Goal: Task Accomplishment & Management: Use online tool/utility

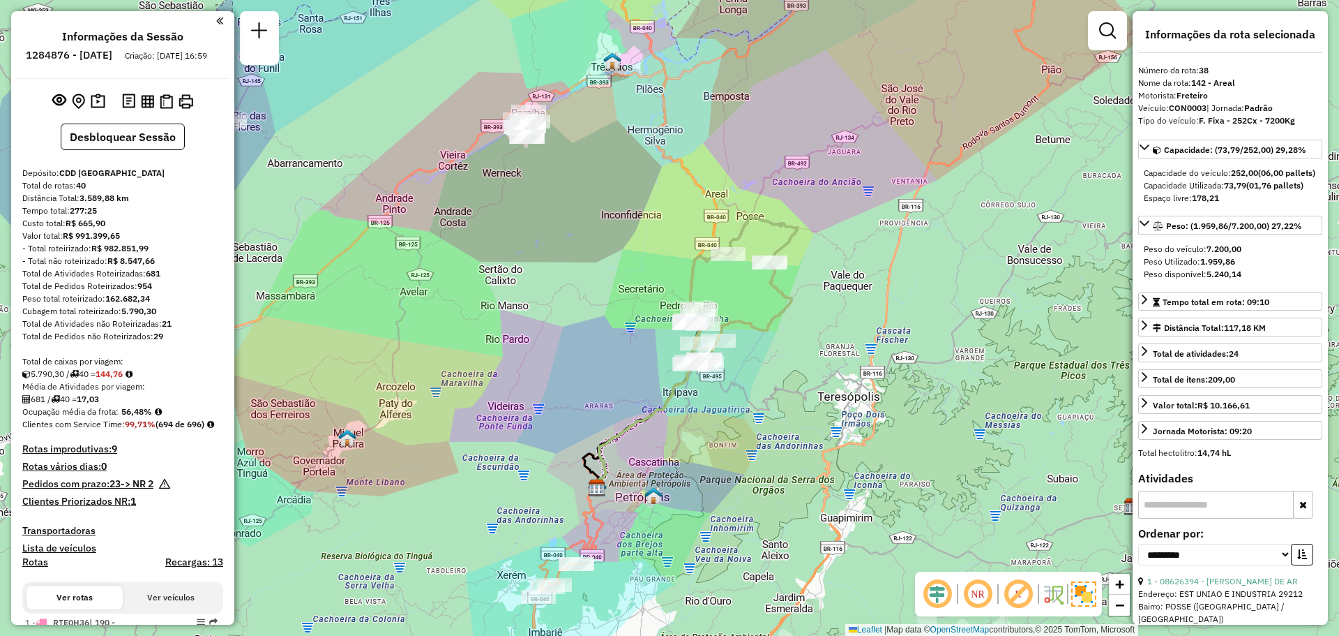
select select "**********"
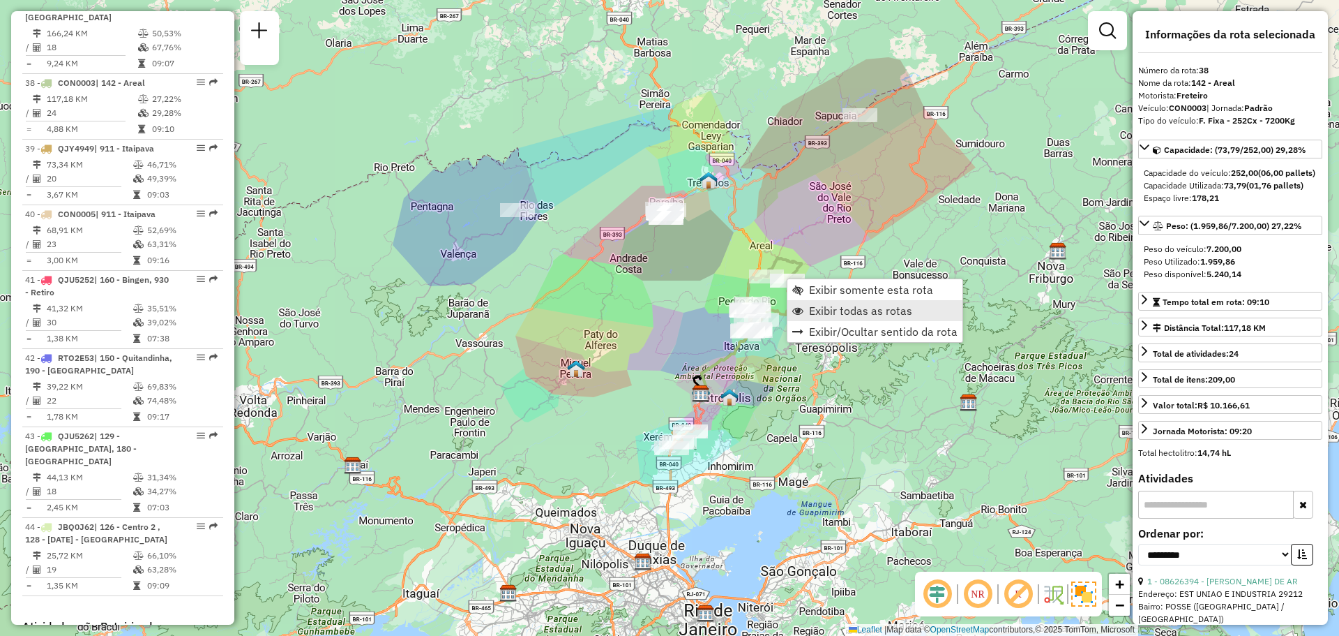
click at [812, 313] on span "Exibir todas as rotas" at bounding box center [860, 310] width 103 height 11
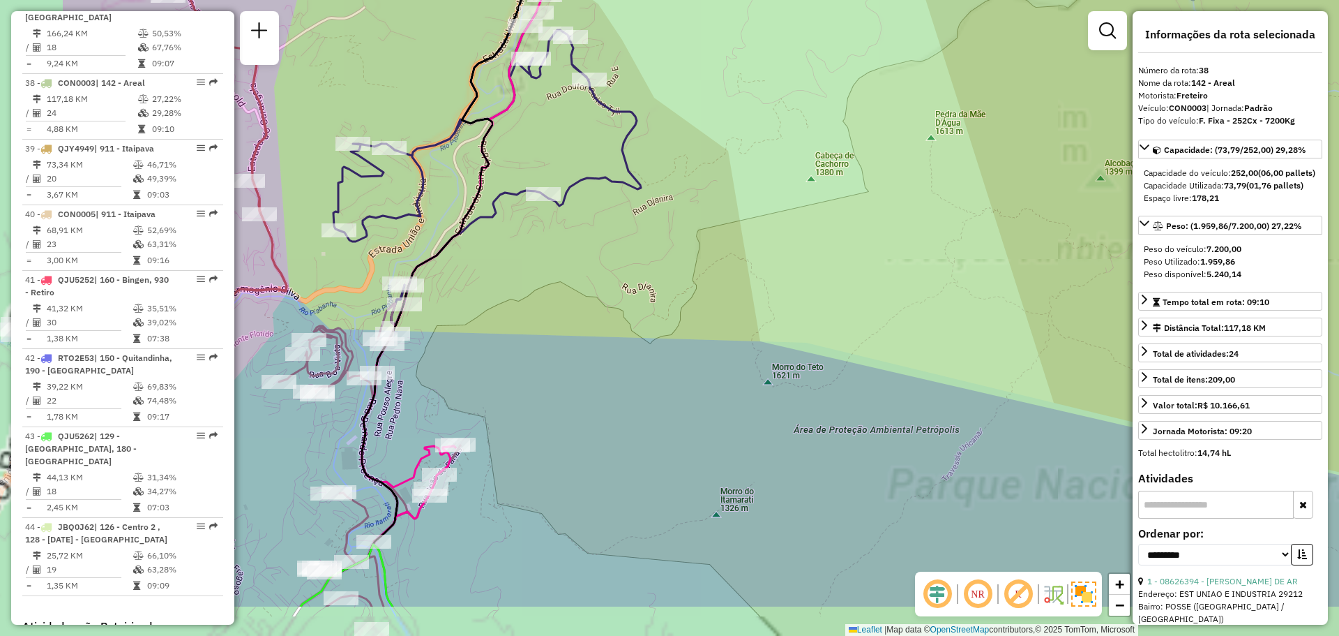
drag, startPoint x: 571, startPoint y: 439, endPoint x: 860, endPoint y: 216, distance: 365.2
click at [866, 224] on div "Janela de atendimento Grade de atendimento Capacidade Transportadoras Veículos …" at bounding box center [669, 318] width 1339 height 636
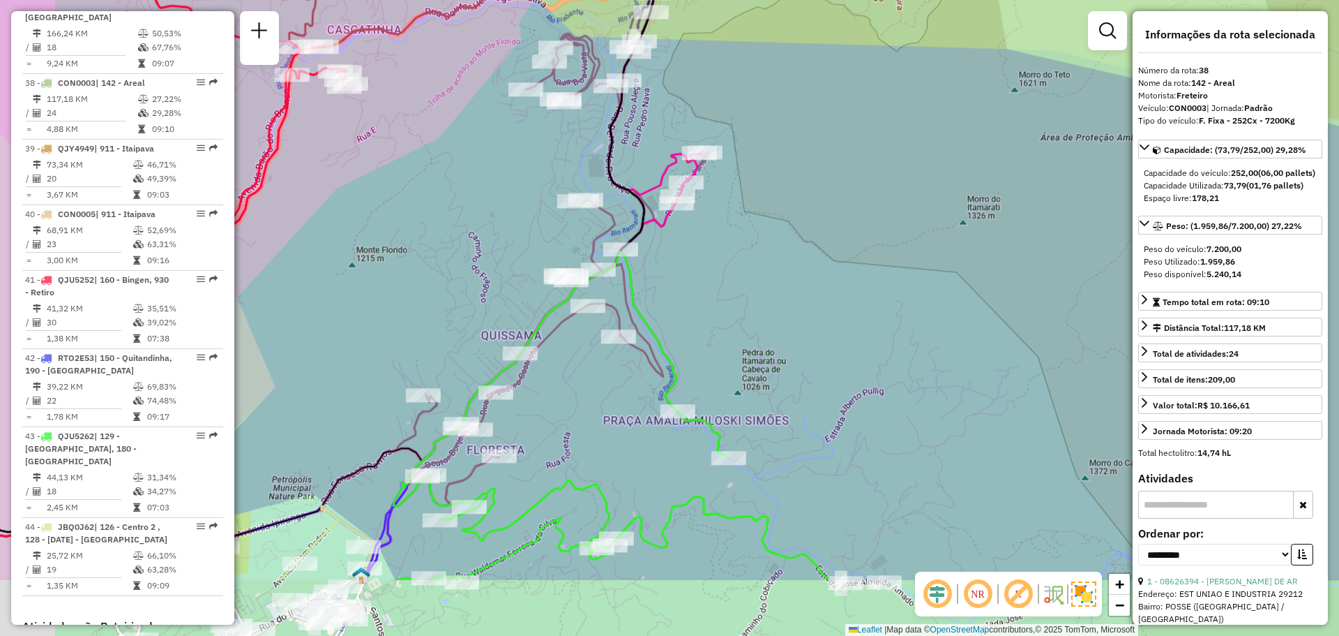
drag, startPoint x: 706, startPoint y: 359, endPoint x: 702, endPoint y: 206, distance: 153.5
click at [829, 235] on div "Janela de atendimento Grade de atendimento Capacidade Transportadoras Veículos …" at bounding box center [669, 318] width 1339 height 636
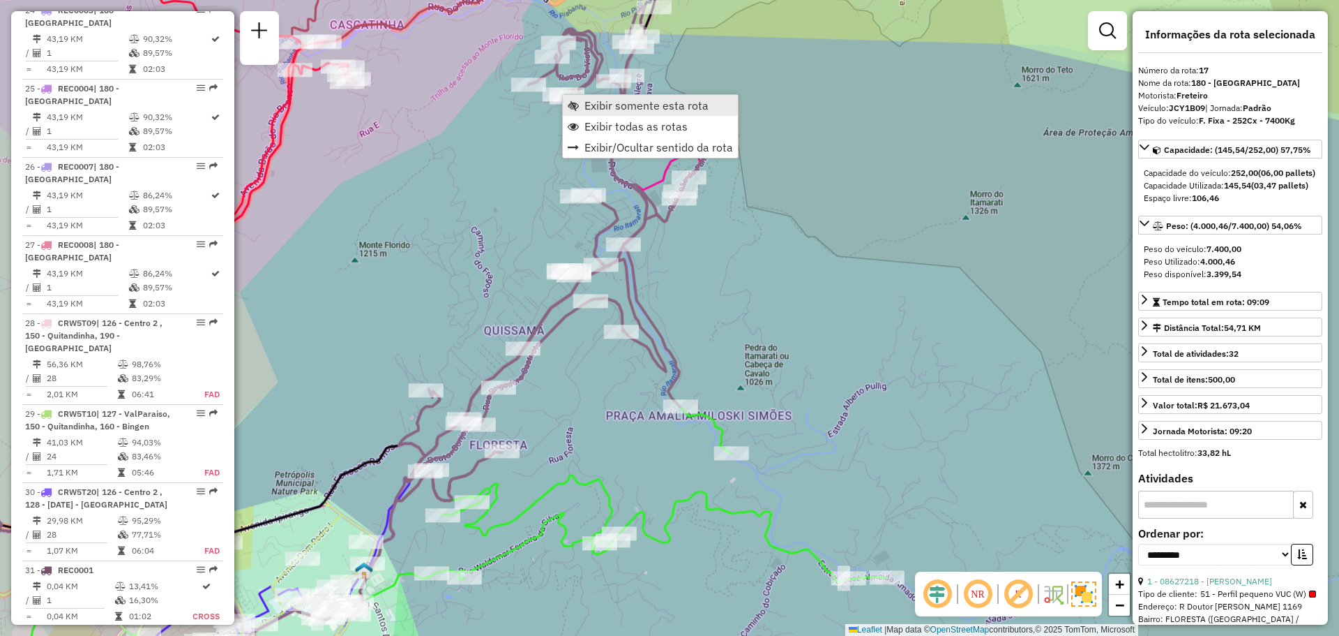
scroll to position [1502, 0]
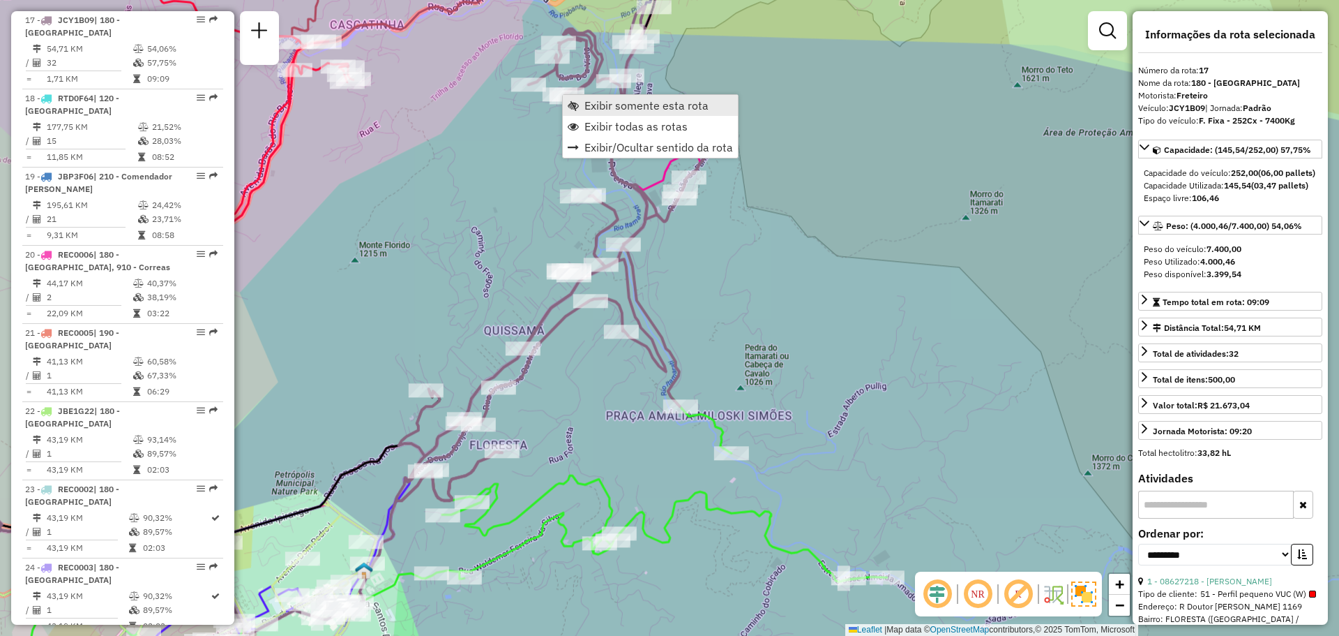
click at [578, 105] on span "Exibir somente esta rota" at bounding box center [573, 105] width 11 height 11
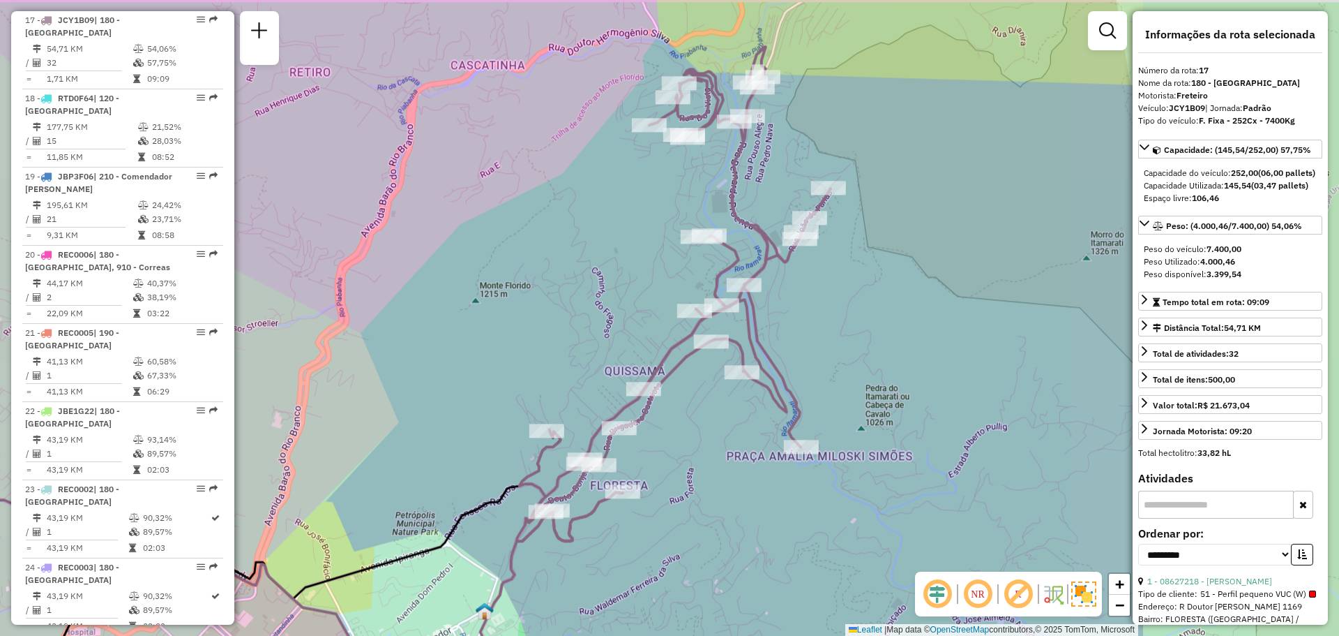
drag, startPoint x: 924, startPoint y: 257, endPoint x: 573, endPoint y: 325, distance: 357.5
click at [576, 325] on div "Janela de atendimento Grade de atendimento Capacidade Transportadoras Veículos …" at bounding box center [669, 318] width 1339 height 636
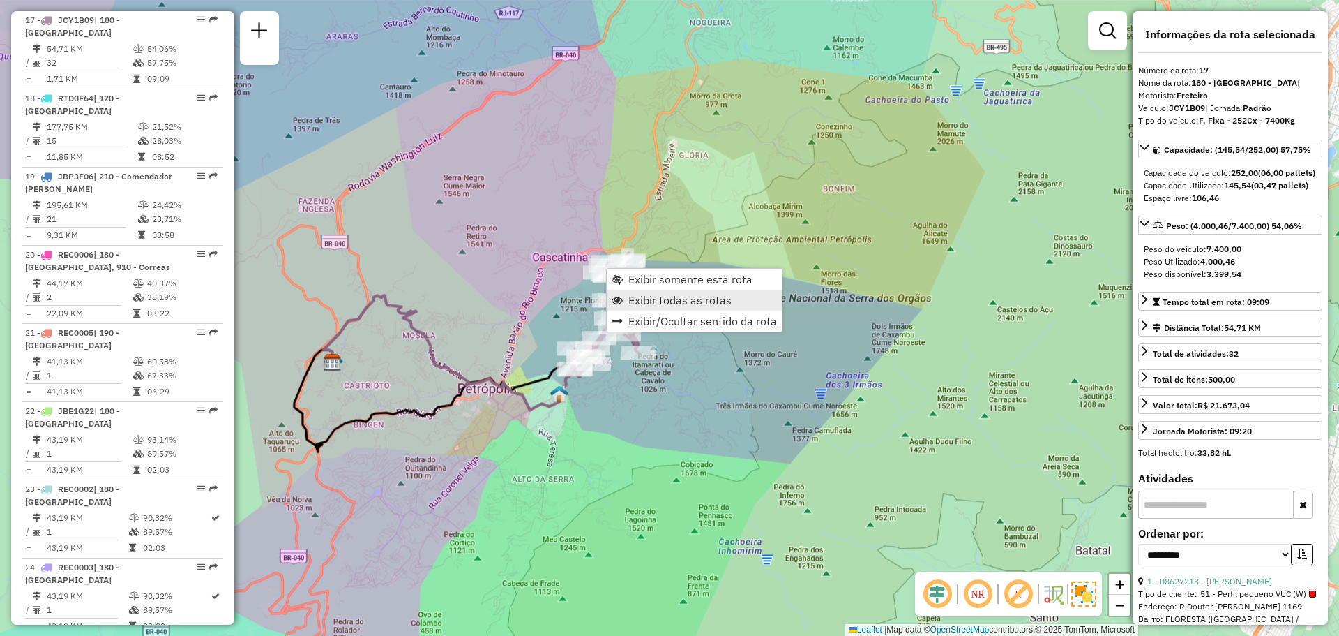
click at [626, 294] on link "Exibir todas as rotas" at bounding box center [694, 300] width 175 height 21
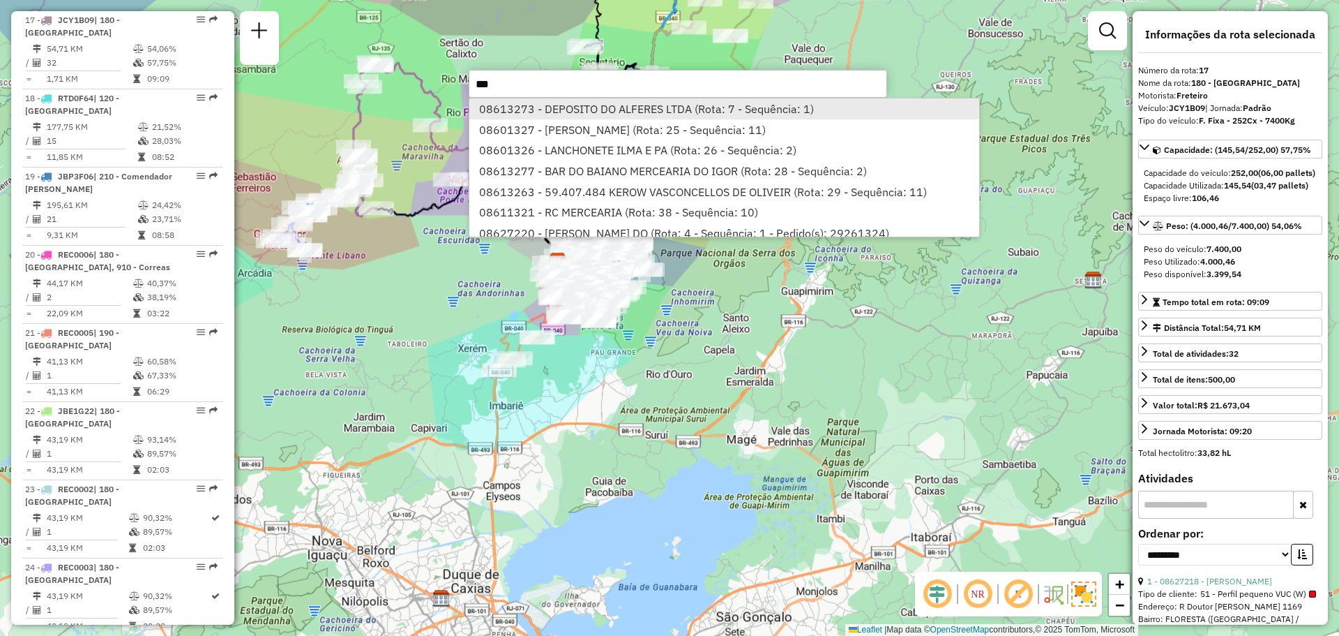
type input "***"
click at [545, 109] on li "08613273 - DEPOSITO DO ALFERES LTDA (Rota: 7 - Sequência: 1)" at bounding box center [724, 108] width 510 height 21
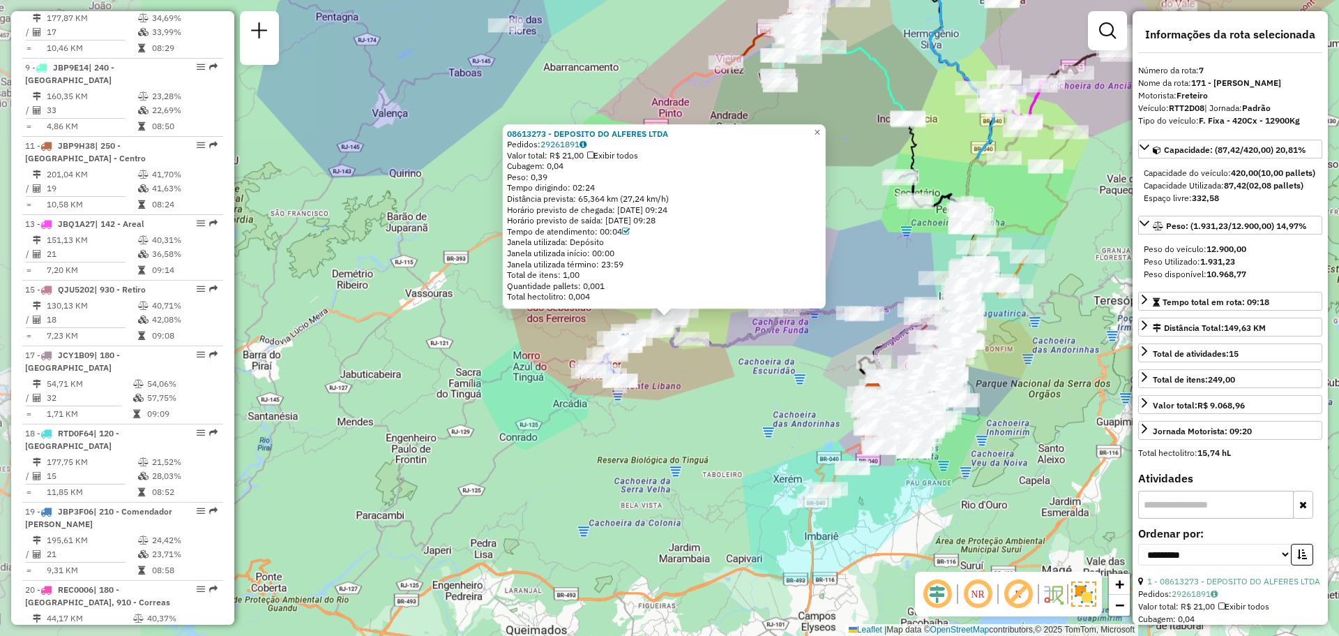
scroll to position [1083, 0]
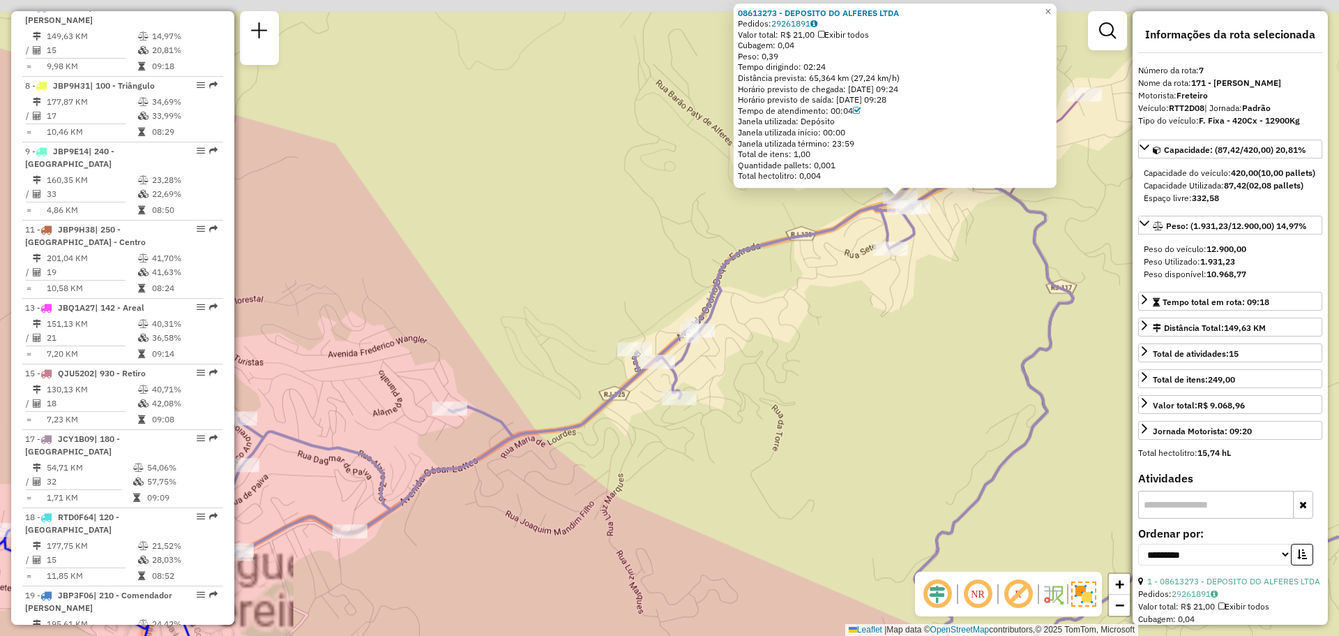
drag, startPoint x: 915, startPoint y: 242, endPoint x: 832, endPoint y: 263, distance: 85.6
click at [816, 324] on div "08613273 - DEPOSITO DO ALFERES LTDA Pedidos: 29261891 Valor total: R$ 21,00 Exi…" at bounding box center [669, 318] width 1339 height 636
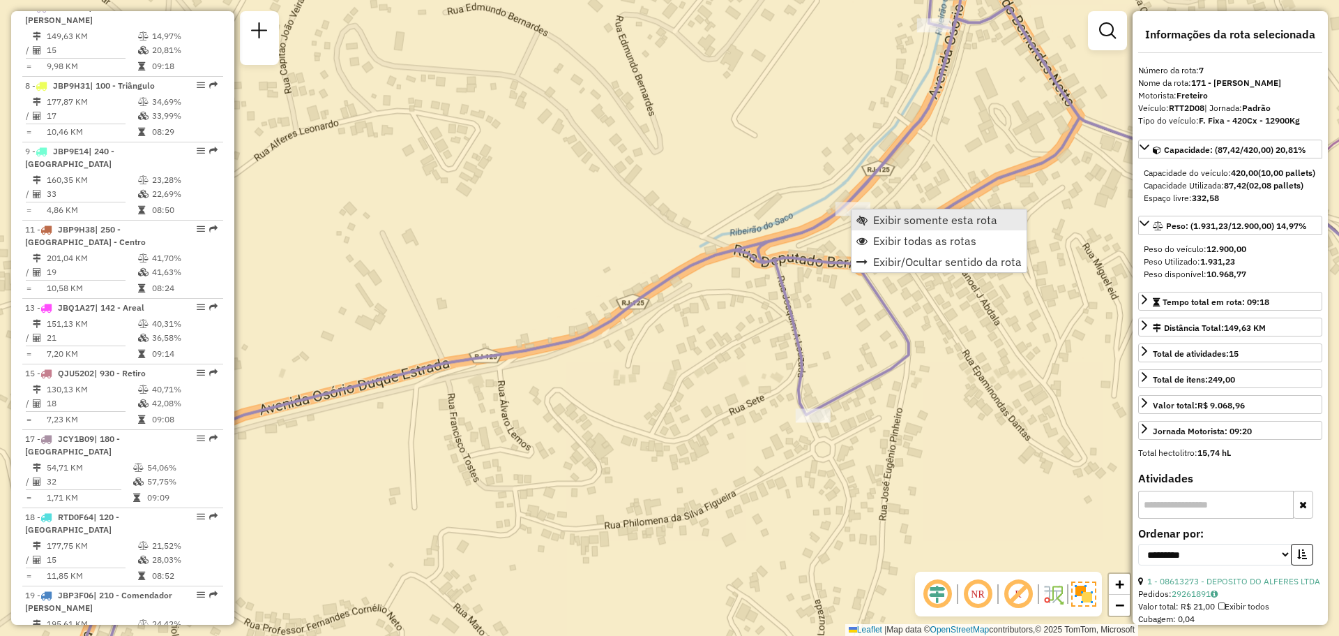
click at [885, 219] on span "Exibir somente esta rota" at bounding box center [935, 219] width 124 height 11
